Goal: Transaction & Acquisition: Purchase product/service

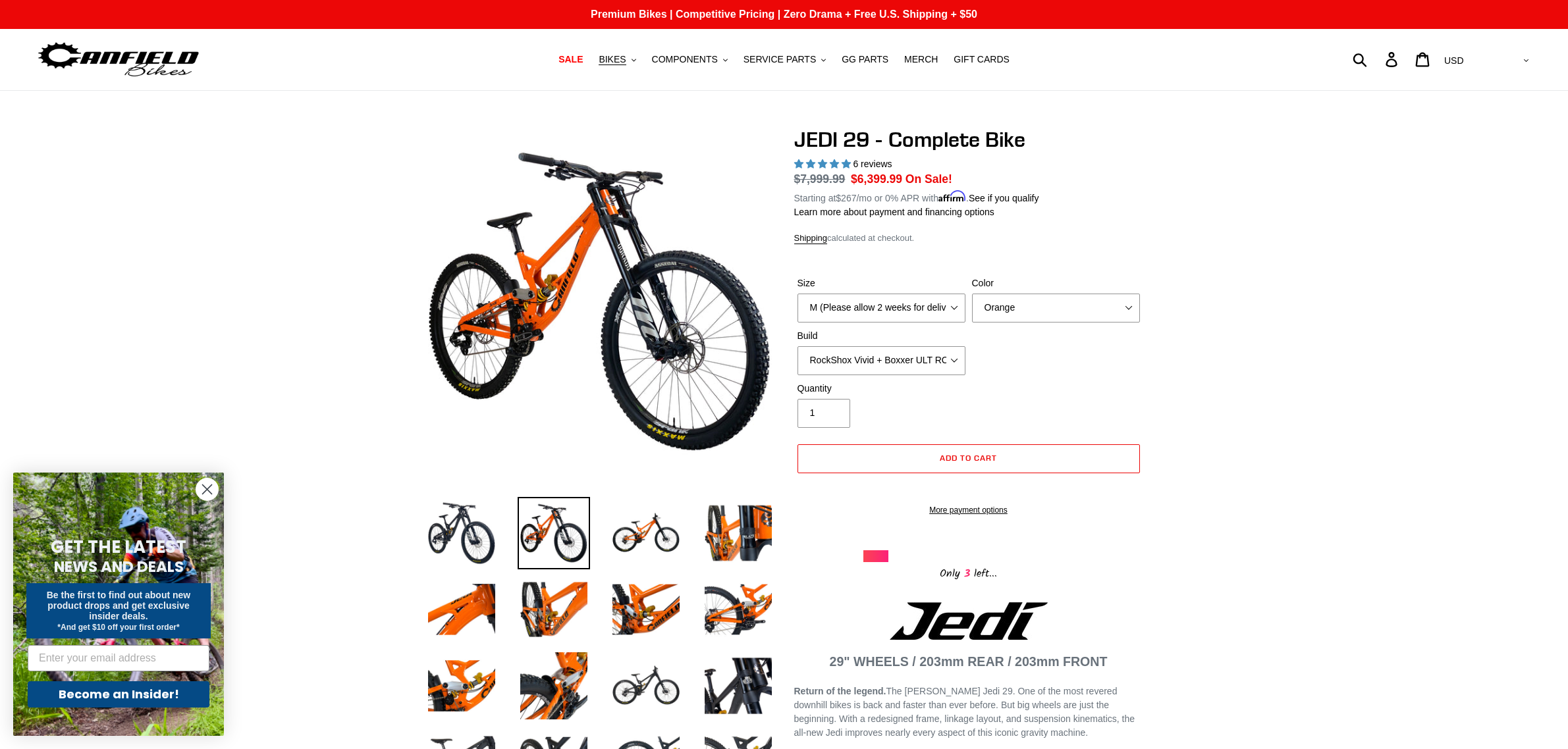
select select "highest-rating"
click at [923, 317] on select "M (Please allow 2 weeks for delivery) L (Please allow 2 weeks for delivery) XL …" at bounding box center [881, 308] width 168 height 29
click at [1026, 317] on select "Orange Stealth Black Raw" at bounding box center [1056, 308] width 168 height 29
click at [972, 294] on select "Orange Stealth Black Raw" at bounding box center [1056, 308] width 168 height 29
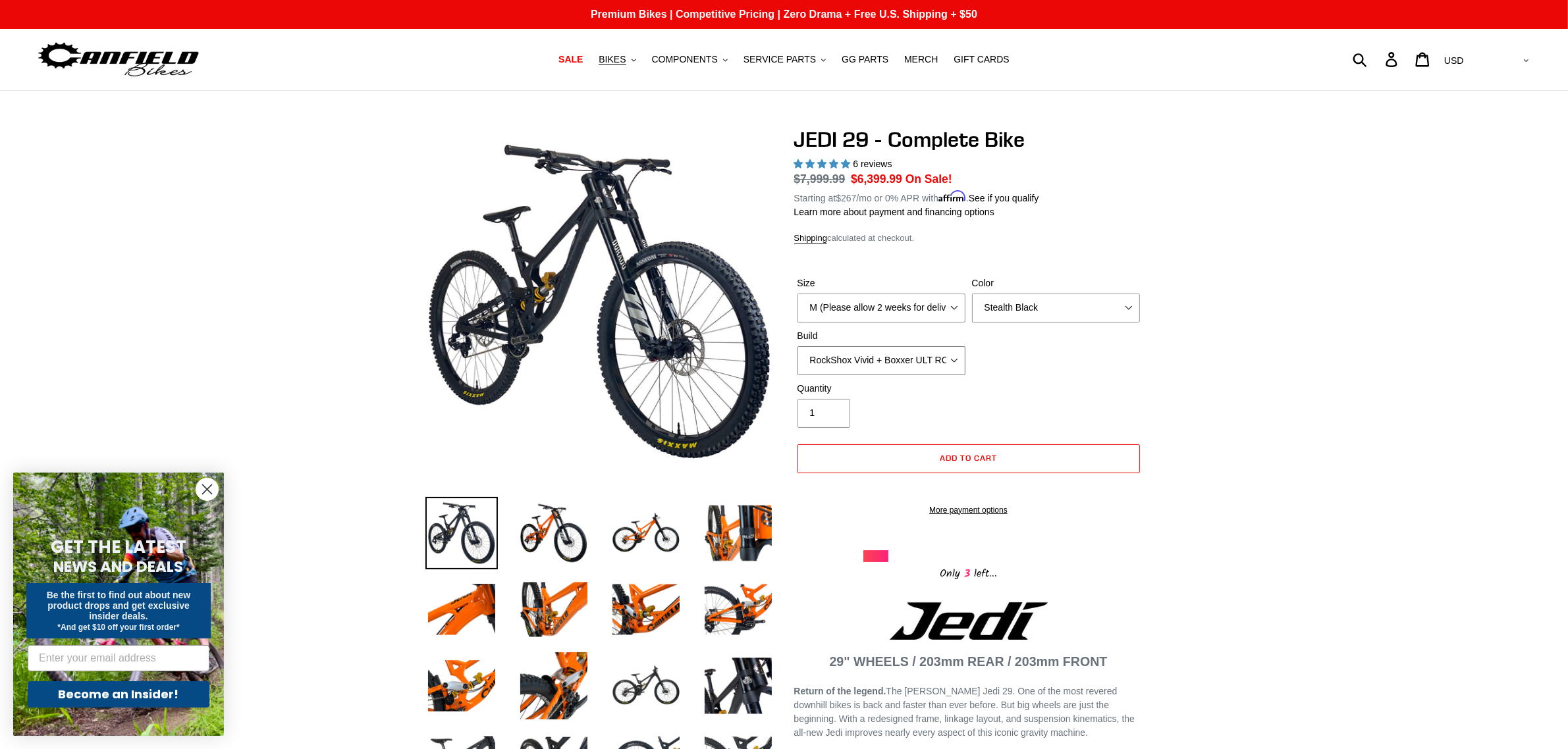
click at [965, 353] on select "RockShox Vivid + Boxxer ULT RC2 C3 200 + SRAM XO RockShox Vivid + Boxxer ULT RC…" at bounding box center [881, 361] width 168 height 29
drag, startPoint x: 1032, startPoint y: 310, endPoint x: 1024, endPoint y: 302, distance: 11.3
click at [1032, 310] on select "Orange Stealth Black Raw" at bounding box center [1056, 308] width 168 height 29
select select "Raw"
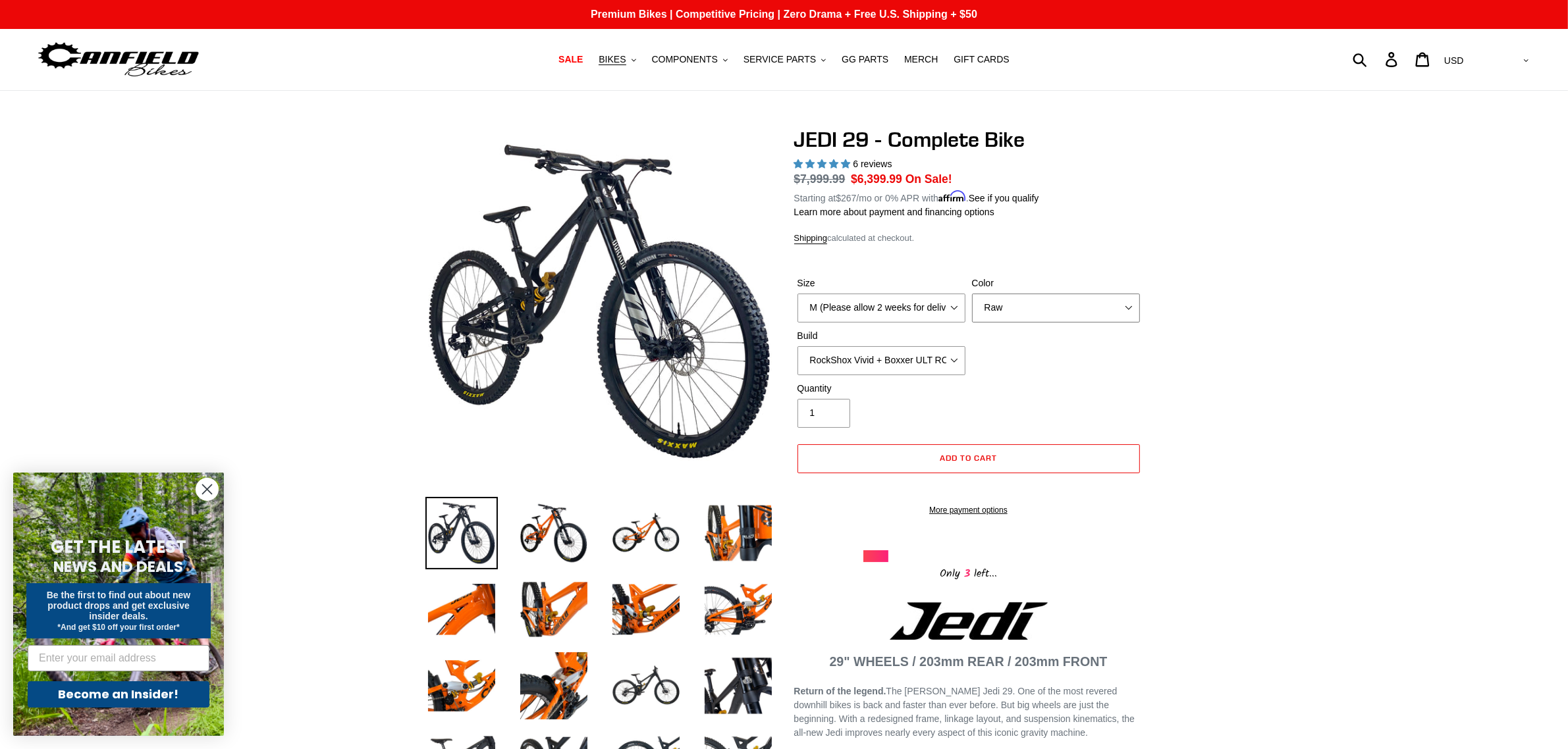
click at [972, 294] on select "Orange Stealth Black Raw" at bounding box center [1056, 308] width 168 height 29
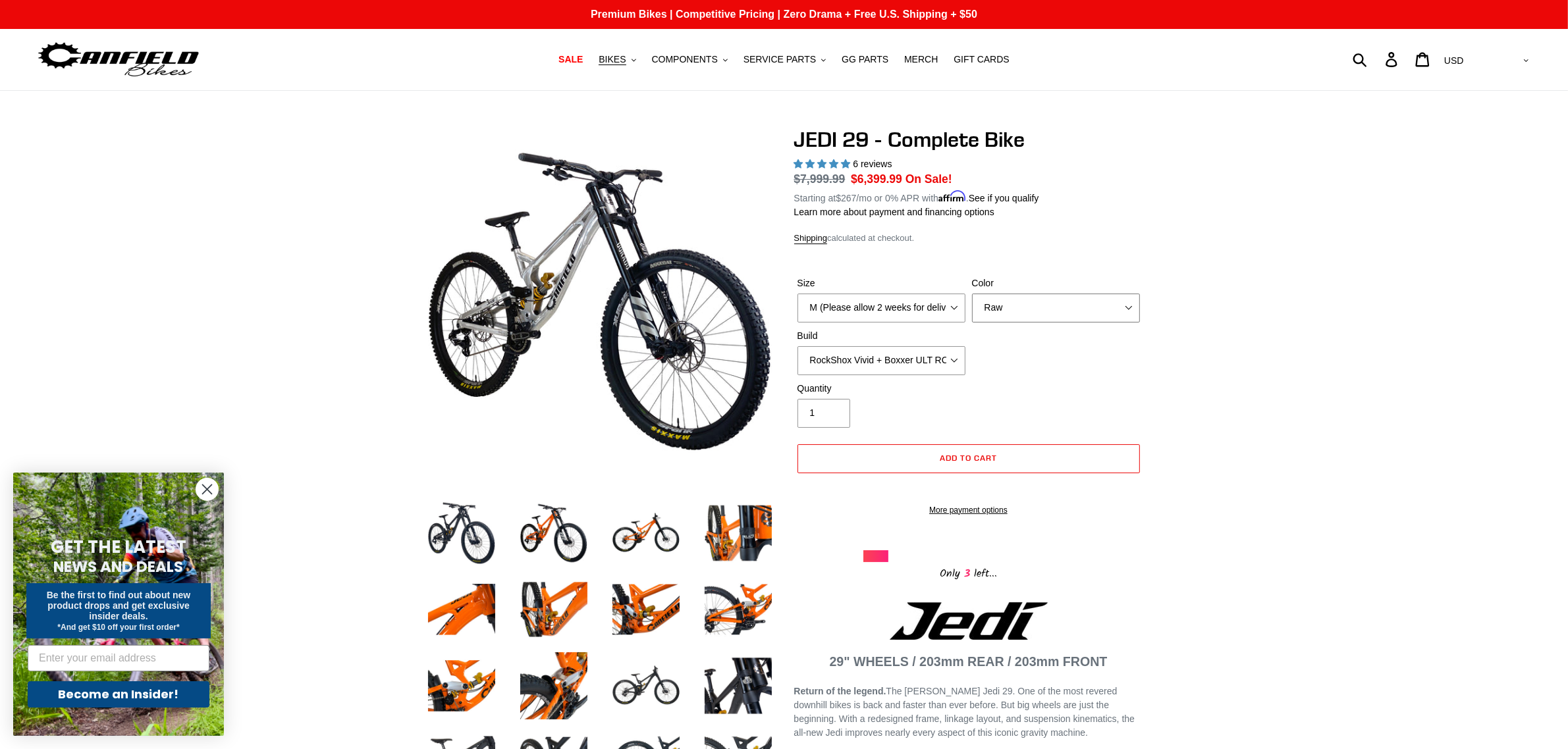
click at [1060, 307] on select "Orange Stealth Black Raw" at bounding box center [1056, 308] width 168 height 29
click at [972, 294] on select "Orange Stealth Black Raw" at bounding box center [1056, 308] width 168 height 29
